Goal: Information Seeking & Learning: Find specific fact

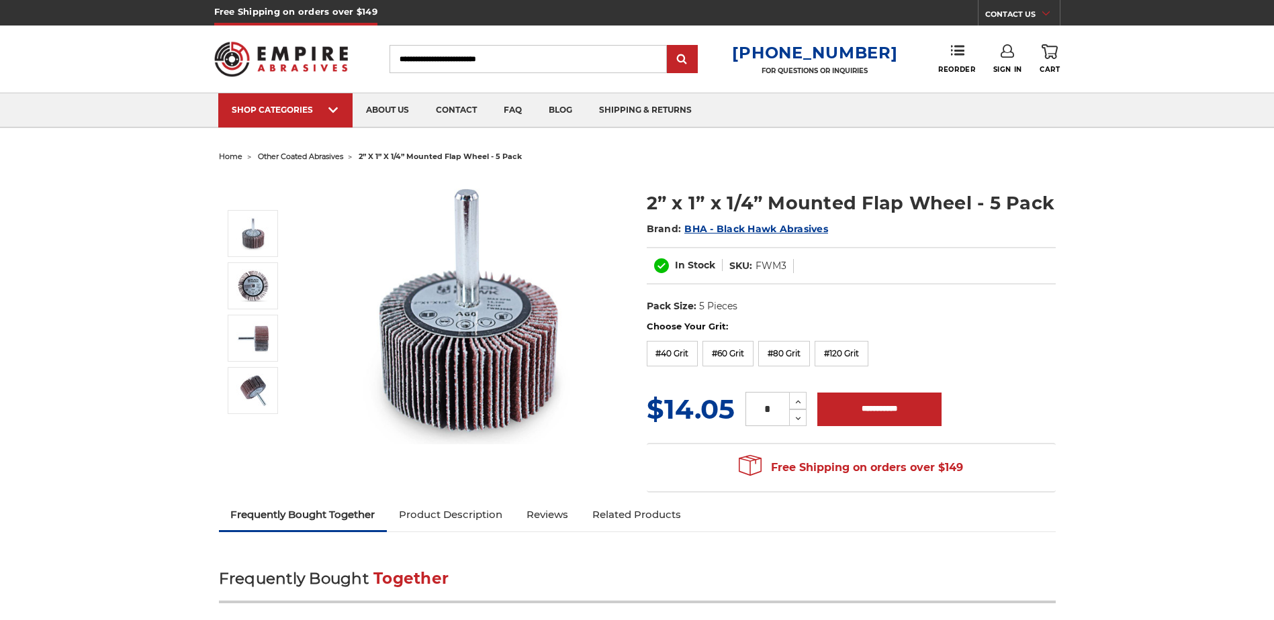
click at [778, 266] on dd "FWM3" at bounding box center [770, 266] width 31 height 14
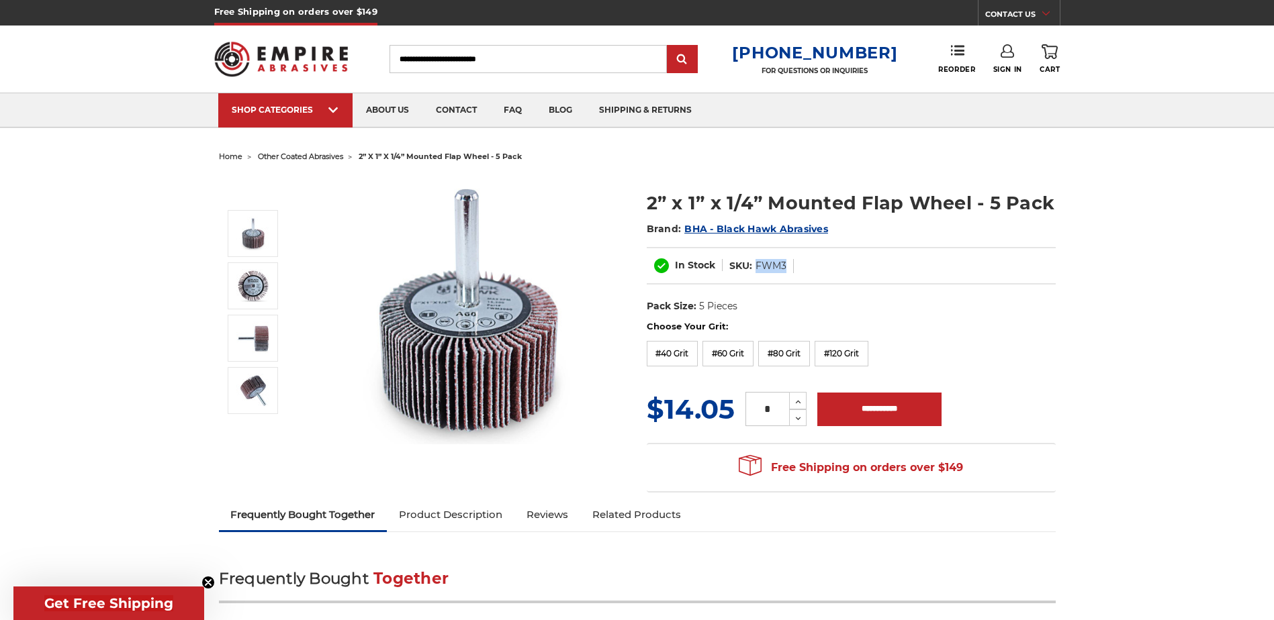
click at [778, 266] on dd "FWM3" at bounding box center [770, 266] width 31 height 14
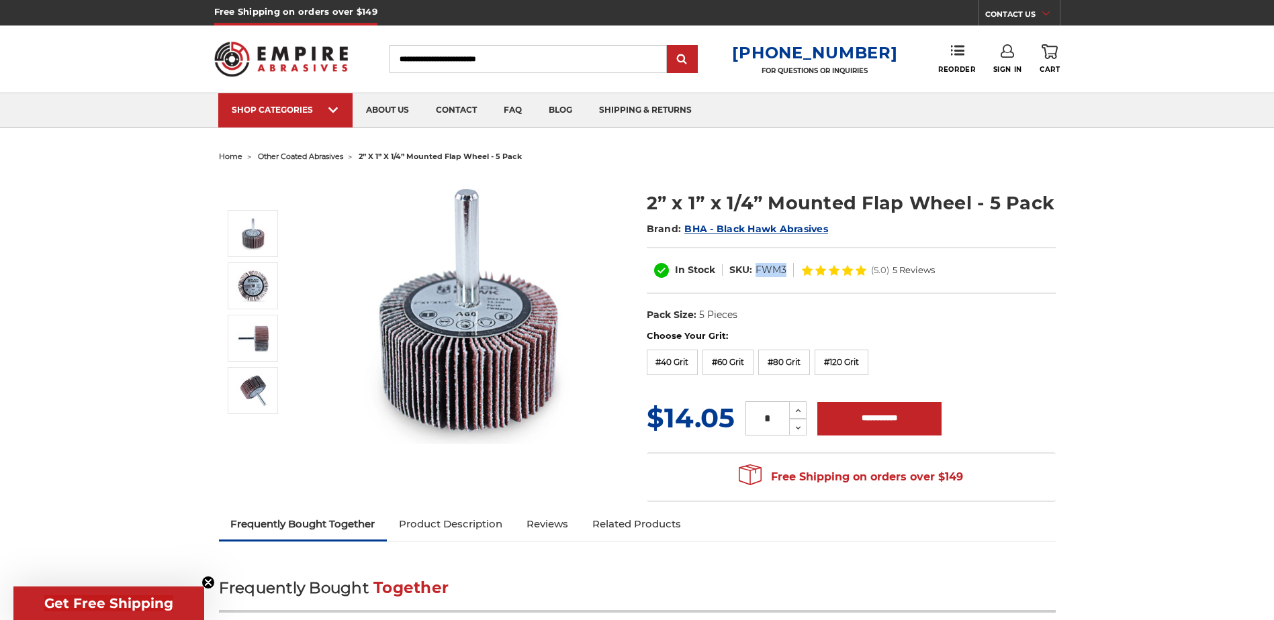
copy dd "FWM3"
click at [1006, 192] on h1 "2” x 1” x 1/4” Mounted Flap Wheel - 5 Pack" at bounding box center [851, 203] width 409 height 26
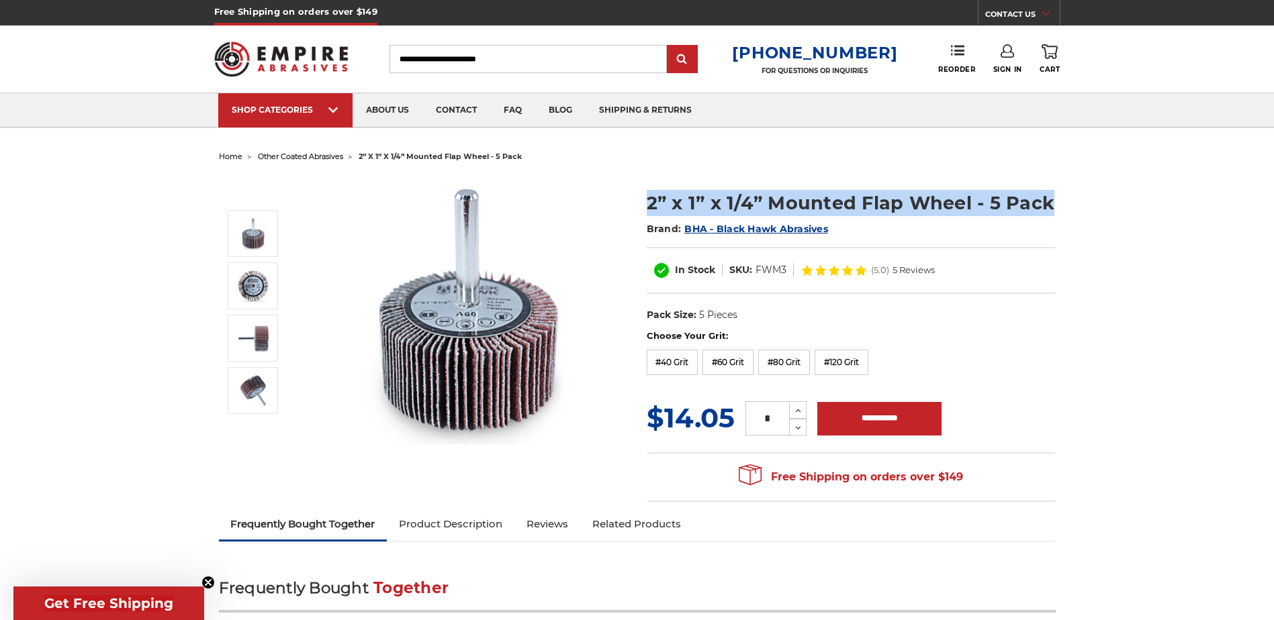
drag, startPoint x: 1057, startPoint y: 195, endPoint x: 738, endPoint y: 208, distance: 319.8
click at [646, 204] on section "2” x 1” x 1/4” Mounted Flap Wheel - 5 Pack Brand: BHA - Black Hawk Abrasives In…" at bounding box center [851, 253] width 428 height 154
copy h1 "2” x 1” x 1/4” Mounted Flap Wheel - 5 Pack"
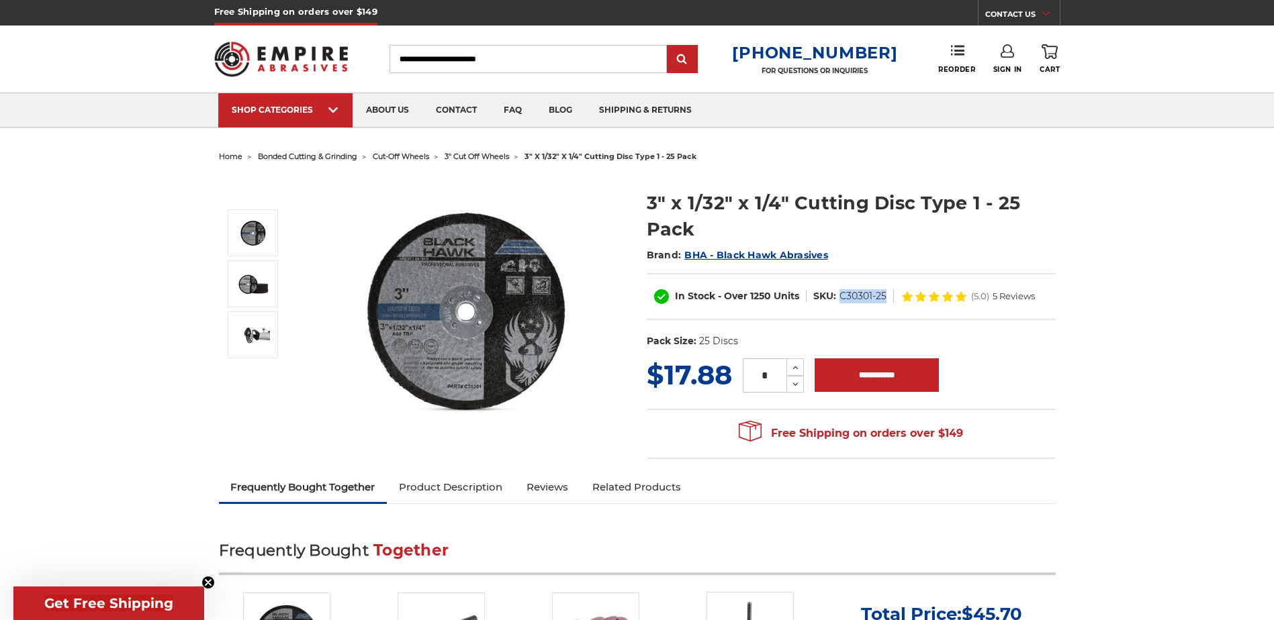
drag, startPoint x: 866, startPoint y: 303, endPoint x: 808, endPoint y: 310, distance: 58.2
click at [808, 303] on dl "SKU: C30301-25" at bounding box center [849, 296] width 87 height 14
copy dd "C30301-25"
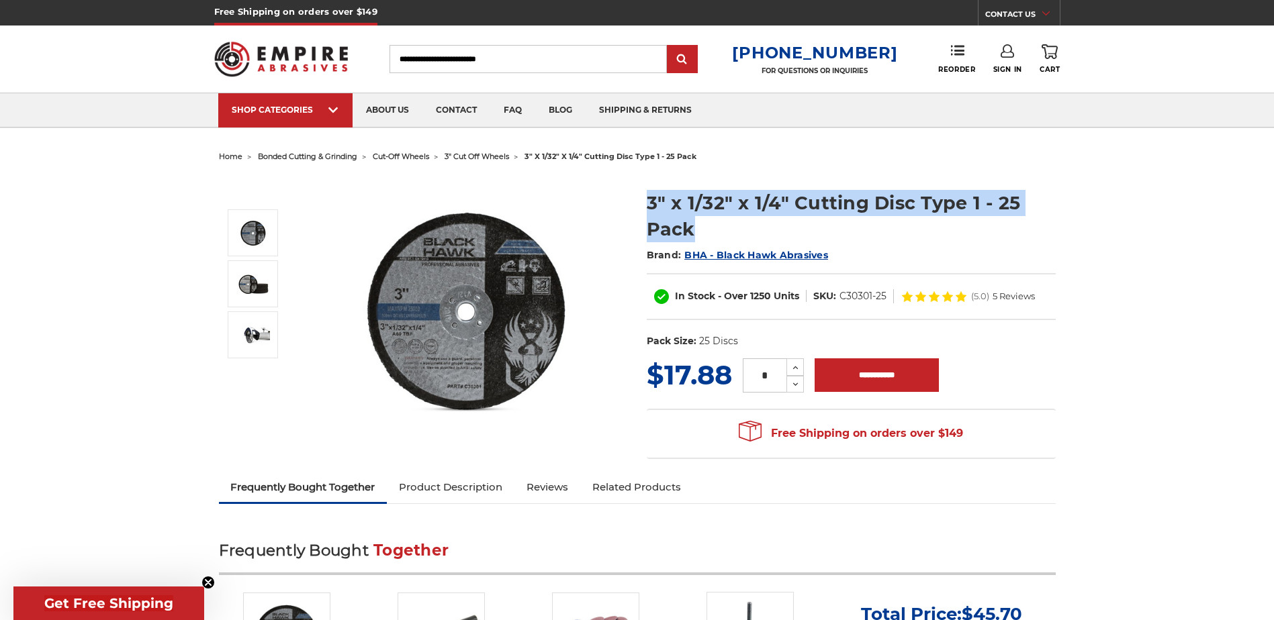
drag, startPoint x: 724, startPoint y: 233, endPoint x: 651, endPoint y: 204, distance: 78.7
click at [651, 204] on h1 "3" x 1/32" x 1/4" Cutting Disc Type 1 - 25 Pack" at bounding box center [851, 216] width 409 height 52
copy h1 "3" x 1/32" x 1/4" Cutting Disc Type 1 - 25 Pack"
